Goal: Information Seeking & Learning: Learn about a topic

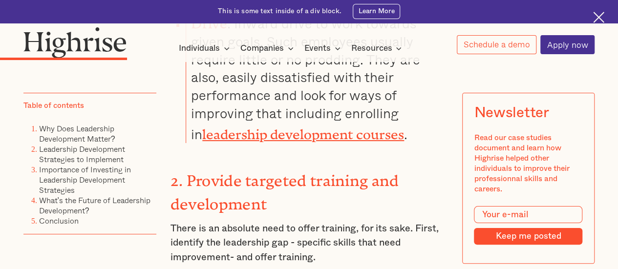
scroll to position [1783, 0]
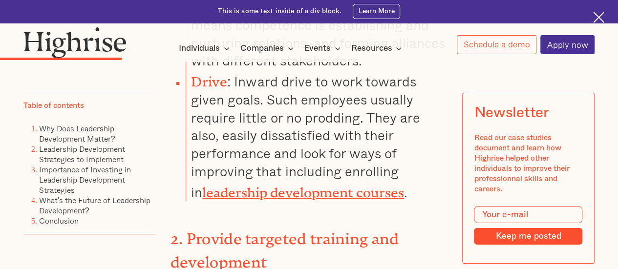
drag, startPoint x: 387, startPoint y: 159, endPoint x: 167, endPoint y: 119, distance: 223.4
copy p "Give employees opportunities to stretch, develop their skills, and take on new …"
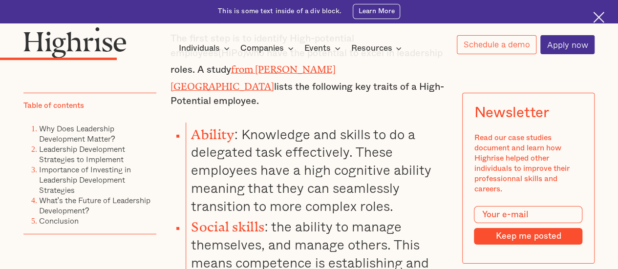
scroll to position [1882, 0]
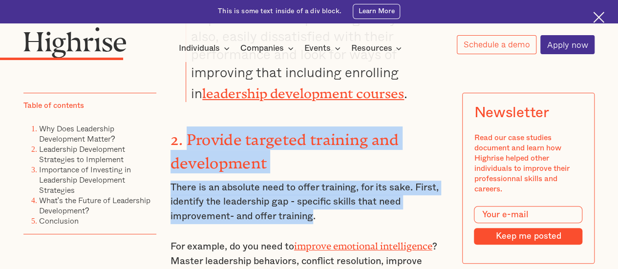
drag, startPoint x: 313, startPoint y: 192, endPoint x: 188, endPoint y: 115, distance: 148.0
copy div "Provide targeted training and development There is an absolute need to offer tr…"
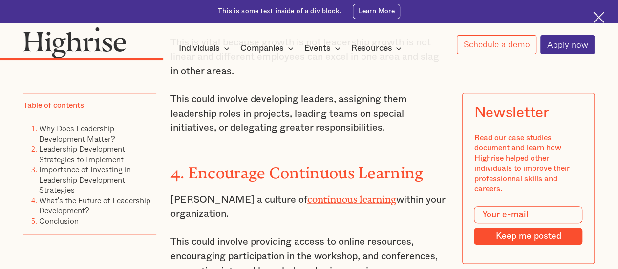
scroll to position [2325, 0]
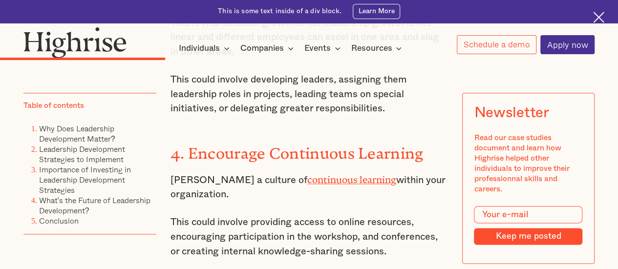
click at [391, 215] on p "This could involve providing access to online resources, encouraging participat…" at bounding box center [308, 236] width 277 height 43
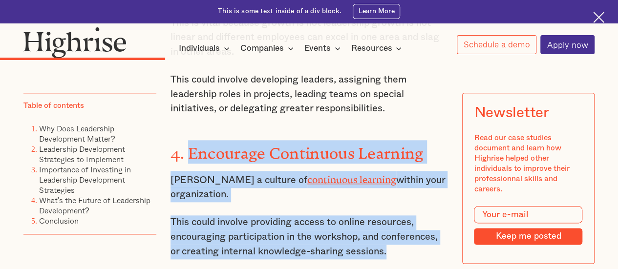
drag, startPoint x: 390, startPoint y: 207, endPoint x: 187, endPoint y: 111, distance: 225.0
click at [187, 111] on div "1. Identify and nurture High-Potential Employees( HIPO) The first step is to id…" at bounding box center [308, 198] width 277 height 2048
copy div "Encourage Continuous Learning [PERSON_NAME] a culture of continuous learning wi…"
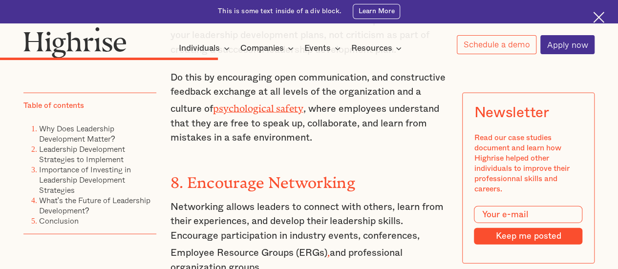
scroll to position [2891, 0]
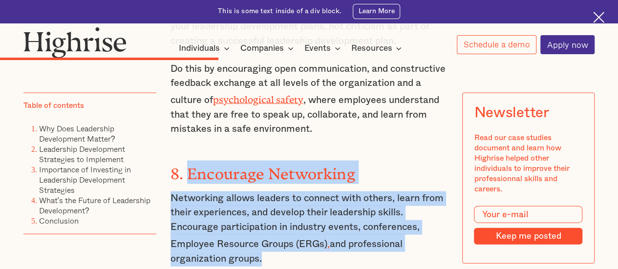
drag, startPoint x: 189, startPoint y: 132, endPoint x: 394, endPoint y: 215, distance: 220.3
copy div "Encourage Networking Networking allows leaders to connect with others, learn fr…"
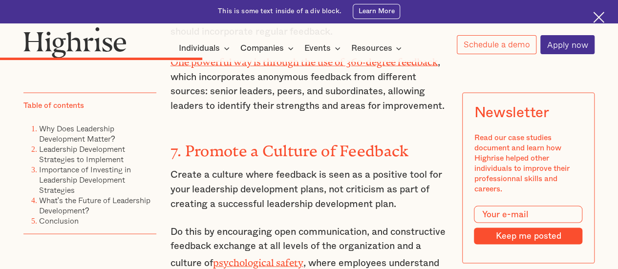
scroll to position [2702, 0]
